Goal: Information Seeking & Learning: Get advice/opinions

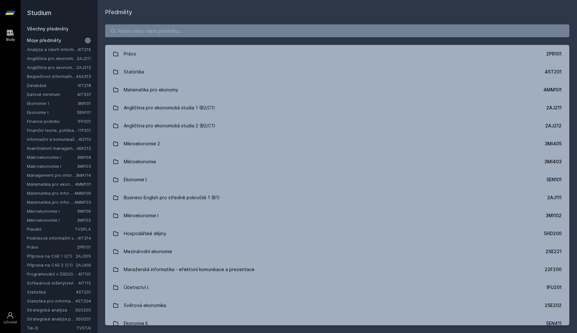
click at [61, 76] on link "Bezpečnost informačních systémů" at bounding box center [51, 76] width 49 height 6
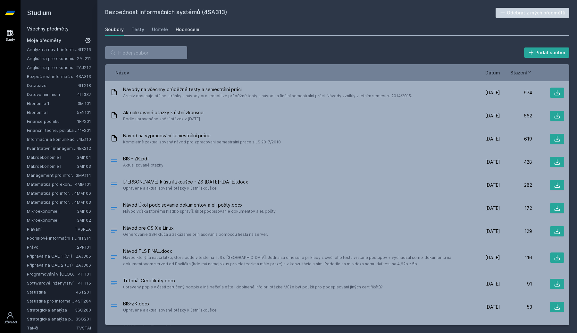
click at [189, 29] on div "Hodnocení" at bounding box center [188, 29] width 24 height 6
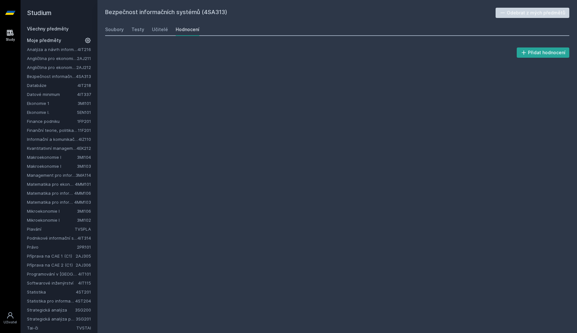
click at [183, 29] on div "Hodnocení" at bounding box center [188, 29] width 24 height 6
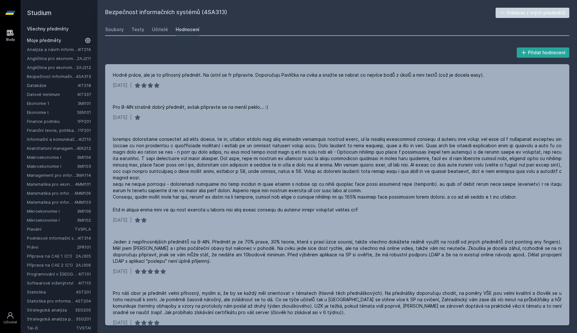
click at [183, 29] on div "Hodnocení" at bounding box center [188, 29] width 24 height 6
click at [159, 29] on div "Učitelé" at bounding box center [160, 29] width 16 height 6
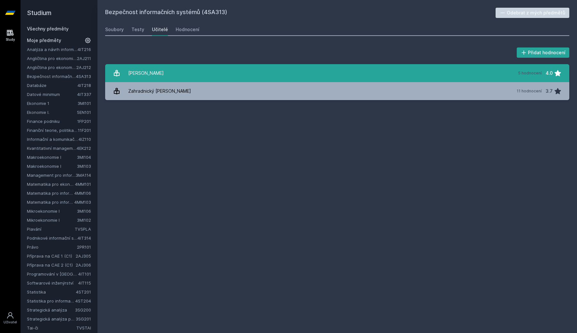
click at [156, 76] on div "[PERSON_NAME]" at bounding box center [146, 73] width 36 height 13
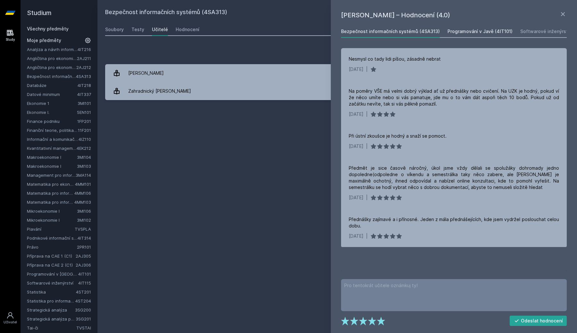
click at [470, 32] on div "Programování v Javě (4IT101)" at bounding box center [479, 31] width 65 height 6
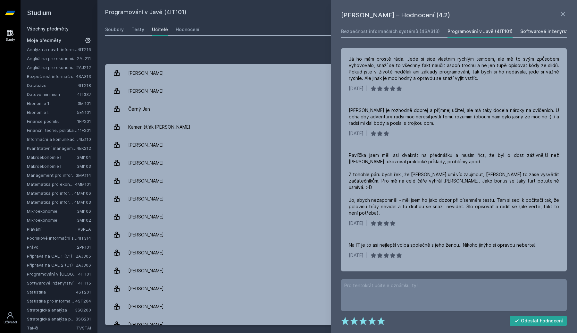
click at [540, 32] on div "Softwarové inženýrství (4IT115)" at bounding box center [555, 31] width 70 height 6
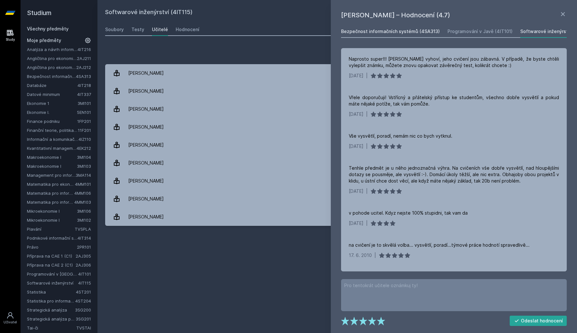
click at [411, 34] on div "Bezpečnost informačních systémů (4SA313)" at bounding box center [390, 31] width 99 height 6
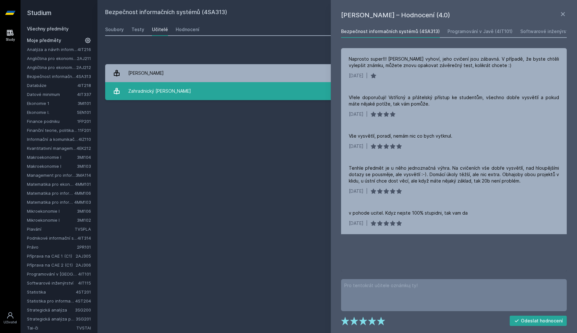
click at [271, 88] on link "Zahradnický [PERSON_NAME] 11 hodnocení 3.7" at bounding box center [337, 91] width 464 height 18
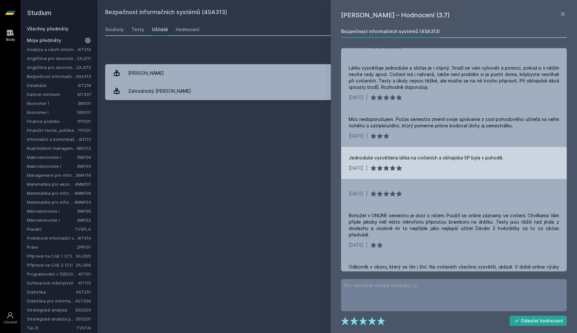
scroll to position [127, 0]
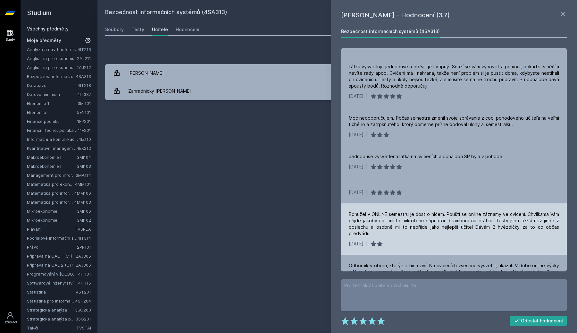
click at [461, 203] on div "Bohužel v ONLINE semestru je dost o ničem. Pouští se online záznamy ve cvičení.…" at bounding box center [454, 228] width 226 height 51
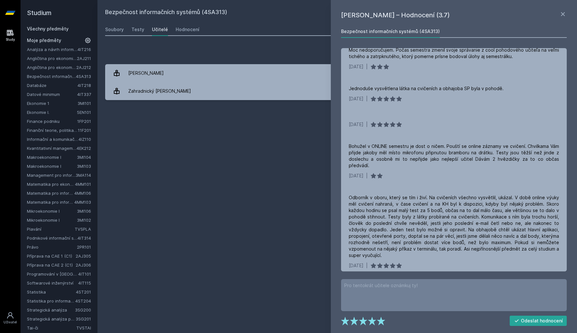
scroll to position [200, 0]
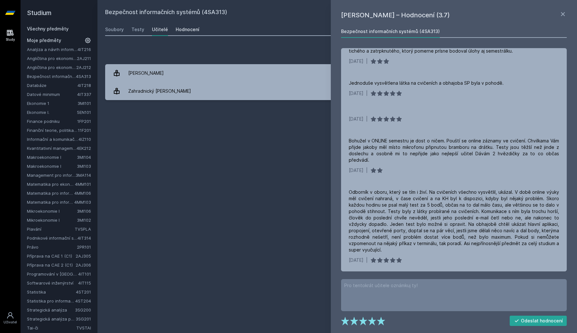
click at [181, 29] on div "Hodnocení" at bounding box center [188, 29] width 24 height 6
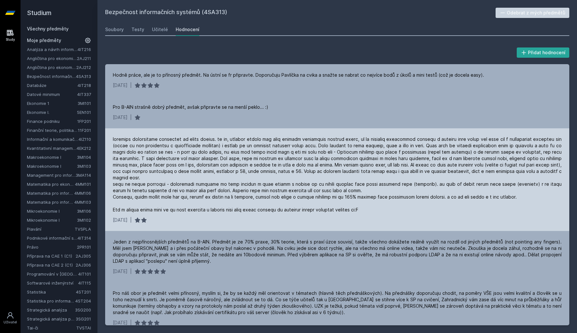
click at [210, 202] on div at bounding box center [337, 174] width 449 height 77
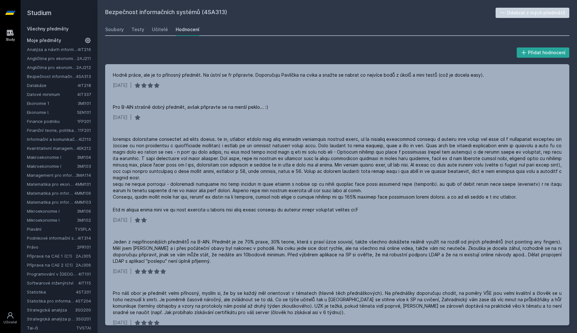
click at [77, 230] on link "TVSPLA" at bounding box center [83, 228] width 16 height 5
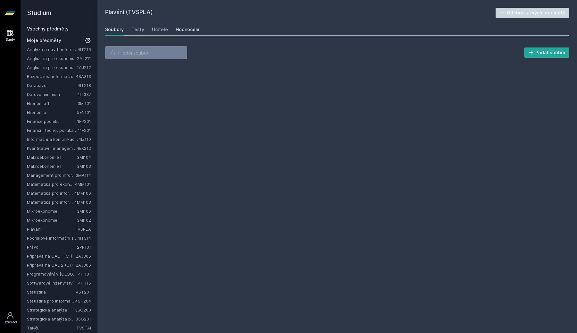
click at [186, 25] on link "Hodnocení" at bounding box center [188, 29] width 24 height 13
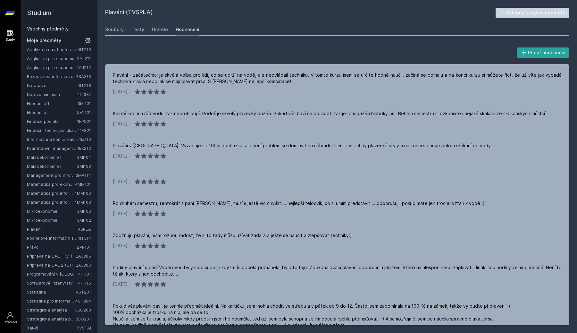
click at [39, 222] on link "Mikroekonomie I" at bounding box center [52, 220] width 50 height 6
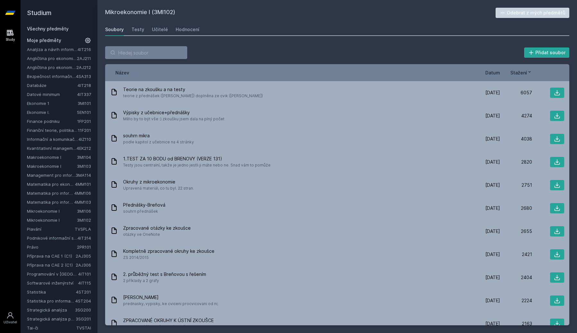
click at [36, 245] on link "Právo" at bounding box center [52, 247] width 50 height 6
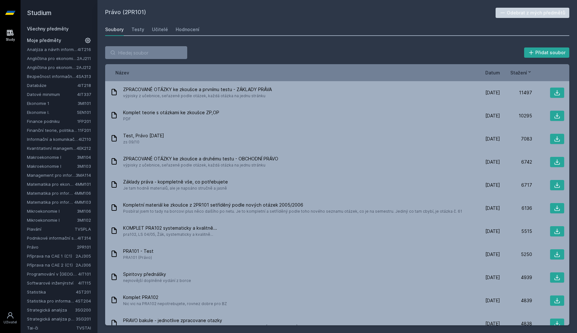
click at [39, 205] on link "Matematika pro informatiky a statistiky" at bounding box center [50, 202] width 47 height 6
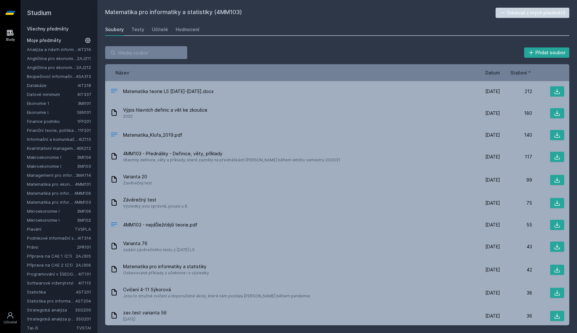
click at [39, 205] on link "Matematika pro informatiky a statistiky" at bounding box center [50, 202] width 47 height 6
click at [40, 196] on div "Analýza a návrh informačních systémů 4IT216 Angličtina pro ekonomická studia 1 …" at bounding box center [59, 215] width 64 height 338
click at [39, 194] on link "Matematika pro informatiky" at bounding box center [50, 193] width 47 height 6
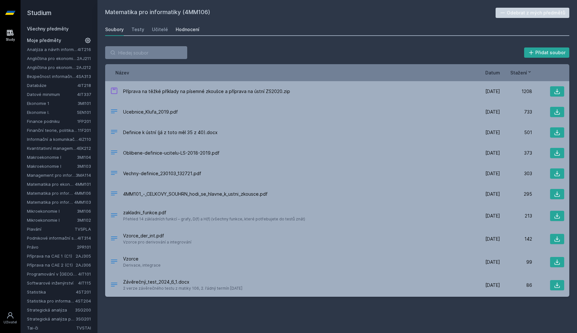
click at [187, 32] on div "Hodnocení" at bounding box center [188, 29] width 24 height 6
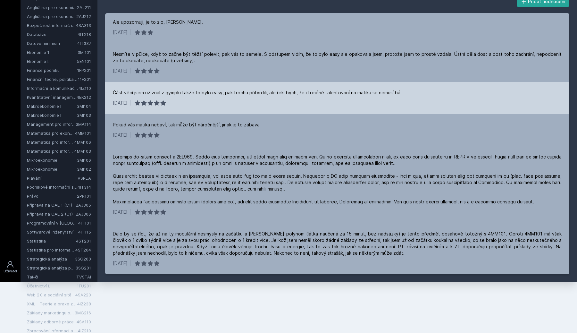
scroll to position [52, 0]
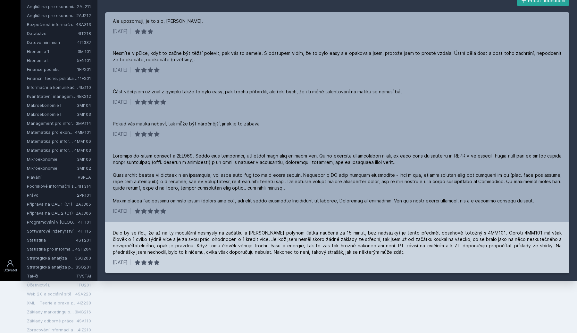
click at [208, 229] on div "Dalo by se říct, že až na ty modulární nesmysly na začátku a [PERSON_NAME] poly…" at bounding box center [337, 247] width 464 height 51
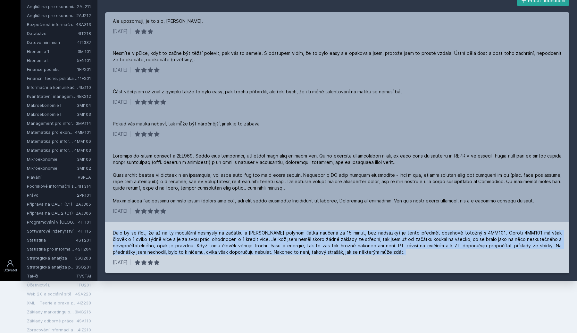
click at [208, 229] on div "Dalo by se říct, že až na ty modulární nesmysly na začátku a [PERSON_NAME] poly…" at bounding box center [337, 247] width 464 height 51
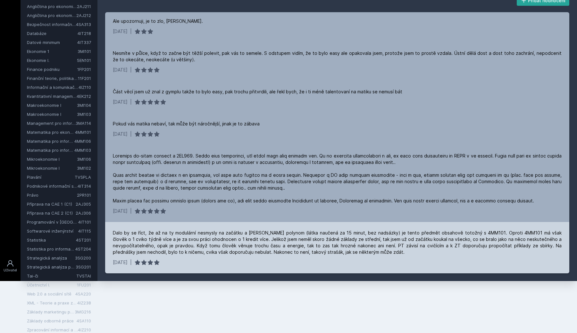
click at [211, 228] on div "Dalo by se říct, že až na ty modulární nesmysly na začátku a [PERSON_NAME] poly…" at bounding box center [337, 247] width 464 height 51
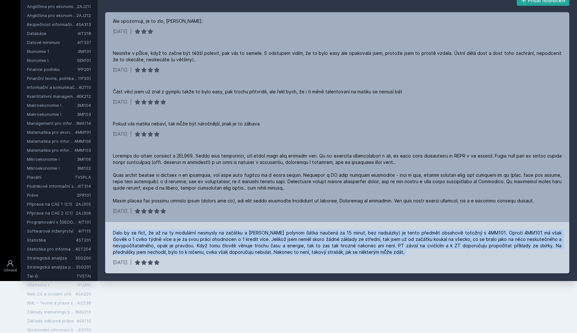
click at [211, 228] on div "Dalo by se říct, že až na ty modulární nesmysly na začátku a [PERSON_NAME] poly…" at bounding box center [337, 247] width 464 height 51
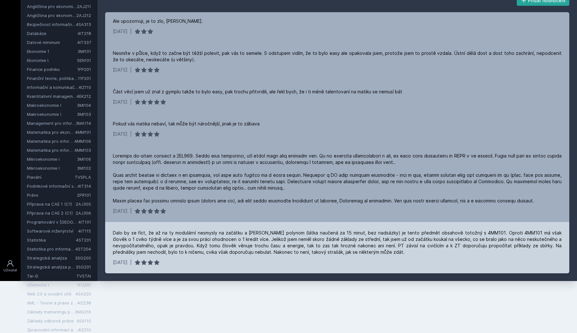
click at [211, 228] on div "Dalo by se říct, že až na ty modulární nesmysly na začátku a [PERSON_NAME] poly…" at bounding box center [337, 247] width 464 height 51
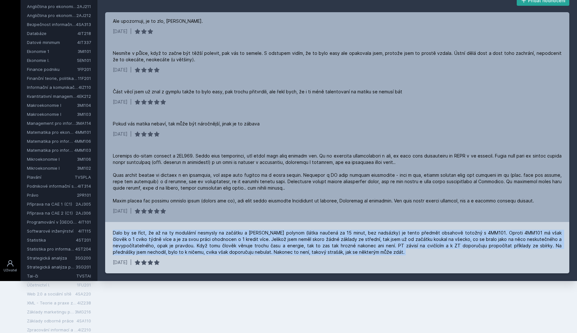
click at [211, 228] on div "Dalo by se říct, že až na ty modulární nesmysly na začátku a [PERSON_NAME] poly…" at bounding box center [337, 247] width 464 height 51
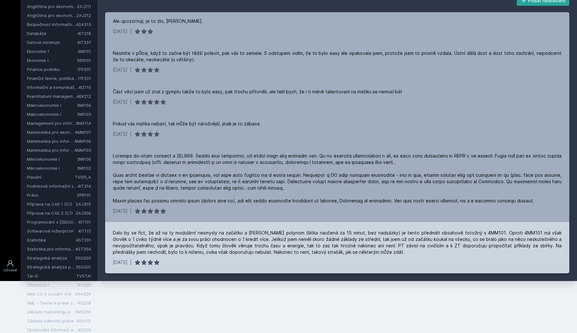
click at [211, 228] on div "Dalo by se říct, že až na ty modulární nesmysly na začátku a [PERSON_NAME] poly…" at bounding box center [337, 247] width 464 height 51
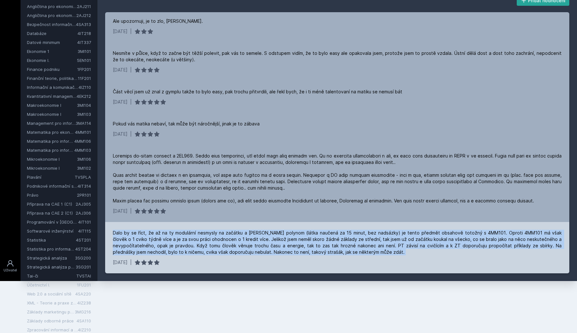
click at [211, 228] on div "Dalo by se říct, že až na ty modulární nesmysly na začátku a [PERSON_NAME] poly…" at bounding box center [337, 247] width 464 height 51
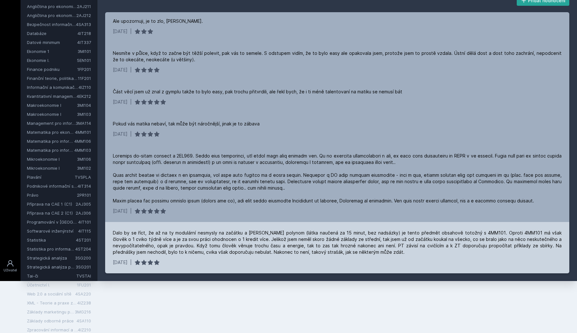
click at [211, 228] on div "Dalo by se říct, že až na ty modulární nesmysly na začátku a [PERSON_NAME] poly…" at bounding box center [337, 247] width 464 height 51
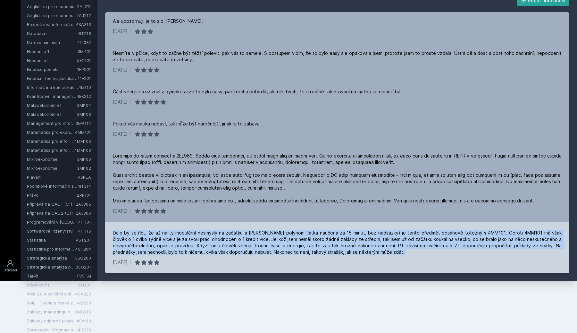
click at [211, 228] on div "Dalo by se říct, že až na ty modulární nesmysly na začátku a [PERSON_NAME] poly…" at bounding box center [337, 247] width 464 height 51
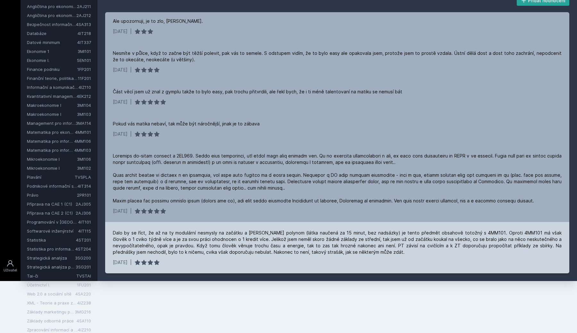
click at [211, 228] on div "Dalo by se říct, že až na ty modulární nesmysly na začátku a [PERSON_NAME] poly…" at bounding box center [337, 247] width 464 height 51
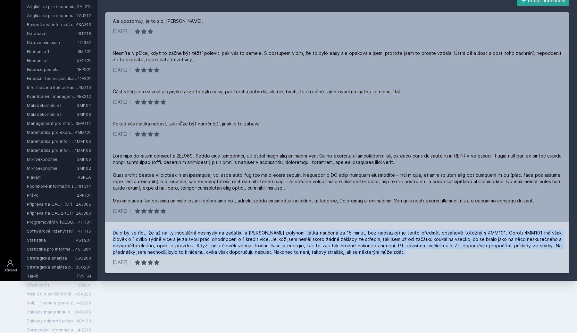
click at [213, 226] on div "Dalo by se říct, že až na ty modulární nesmysly na začátku a [PERSON_NAME] poly…" at bounding box center [337, 247] width 464 height 51
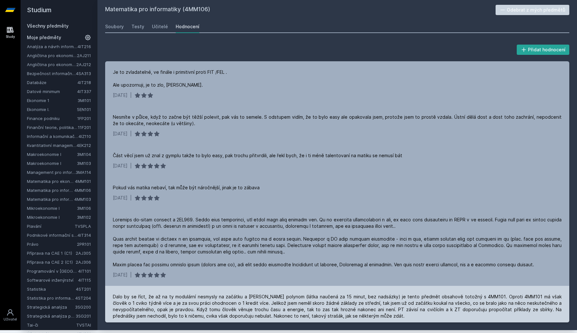
scroll to position [0, 0]
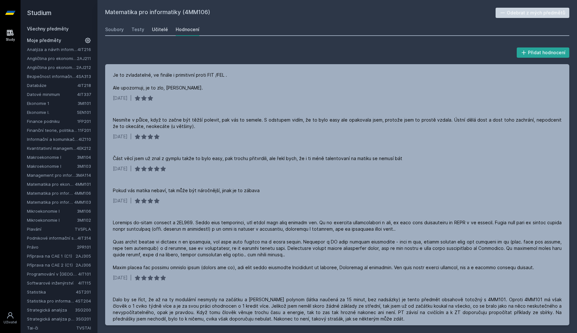
click at [152, 31] on div "Učitelé" at bounding box center [160, 29] width 16 height 6
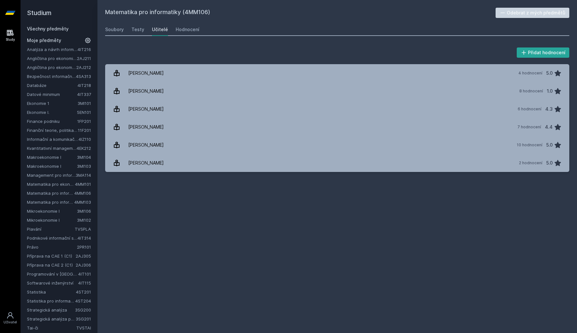
click at [64, 220] on link "Mikroekonomie I" at bounding box center [52, 220] width 50 height 6
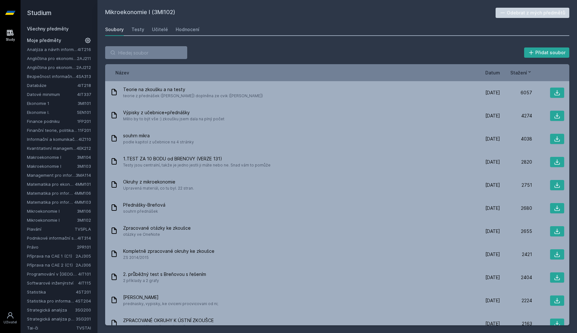
click at [59, 214] on link "Mikroekonomie I" at bounding box center [52, 211] width 50 height 6
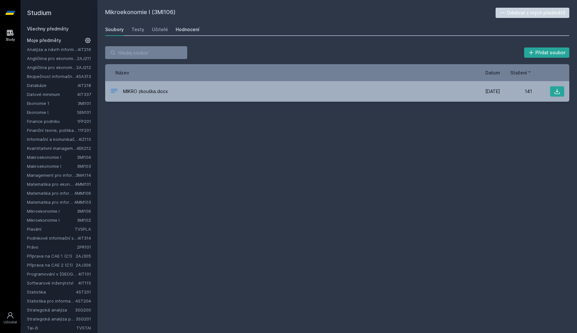
click at [181, 33] on link "Hodnocení" at bounding box center [188, 29] width 24 height 13
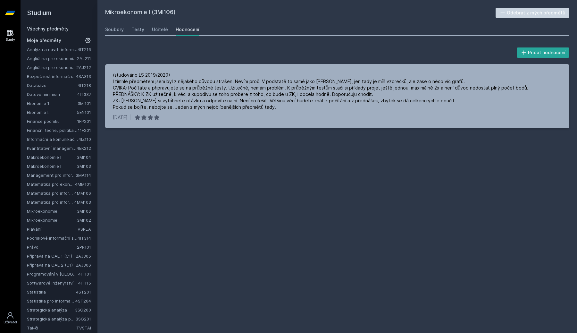
click at [50, 239] on link "Podnikové informační systémy" at bounding box center [52, 238] width 51 height 6
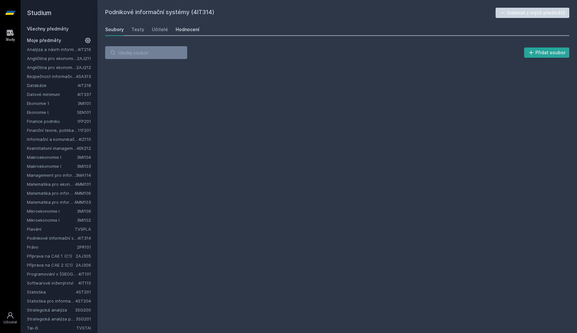
click at [177, 32] on div "Hodnocení" at bounding box center [188, 29] width 24 height 6
